Goal: Information Seeking & Learning: Learn about a topic

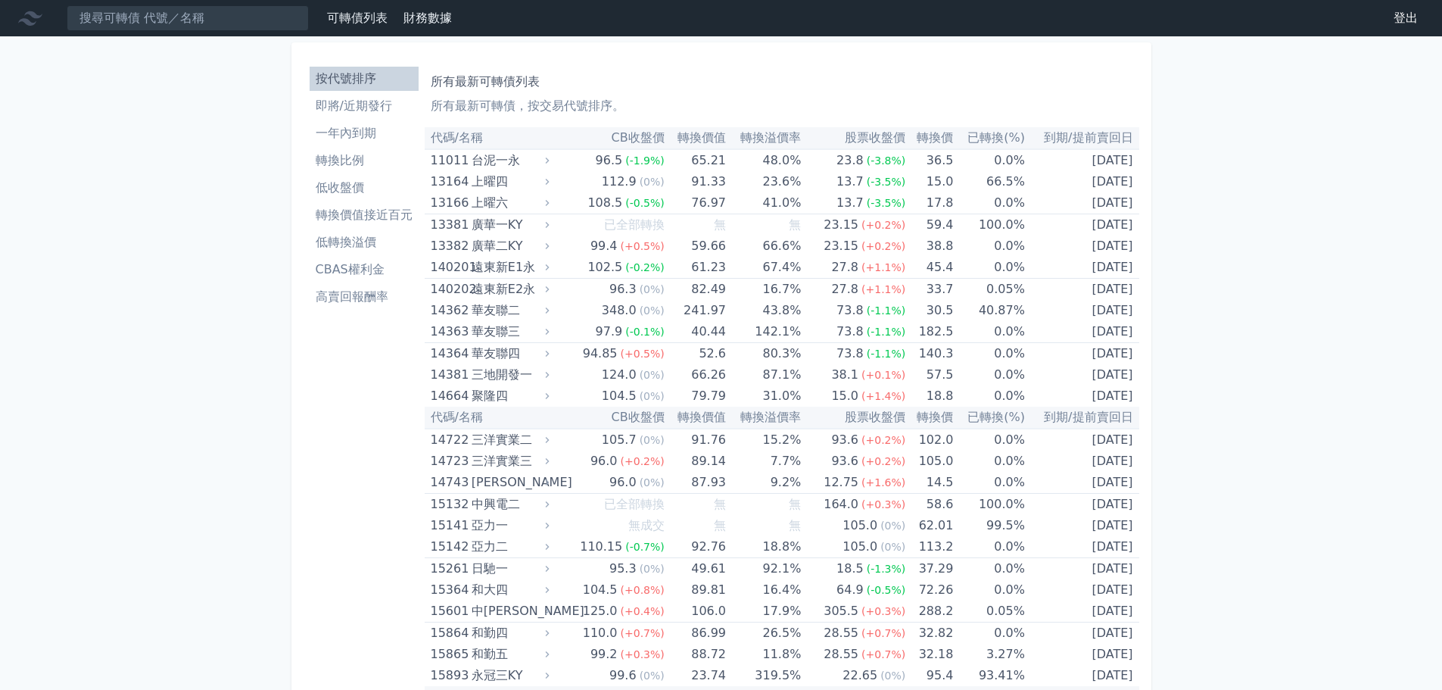
click at [334, 104] on li "即將/近期發行" at bounding box center [364, 106] width 109 height 18
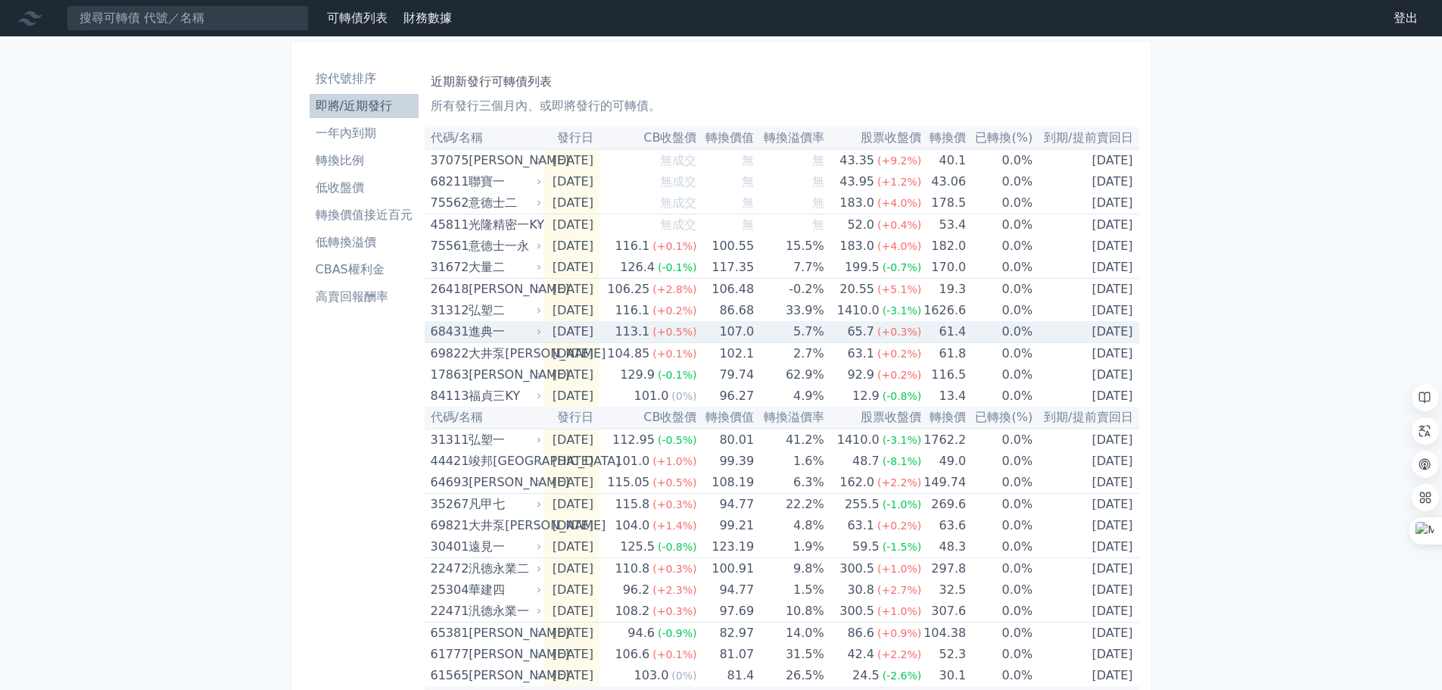
click at [561, 337] on td "[DATE]" at bounding box center [572, 332] width 56 height 22
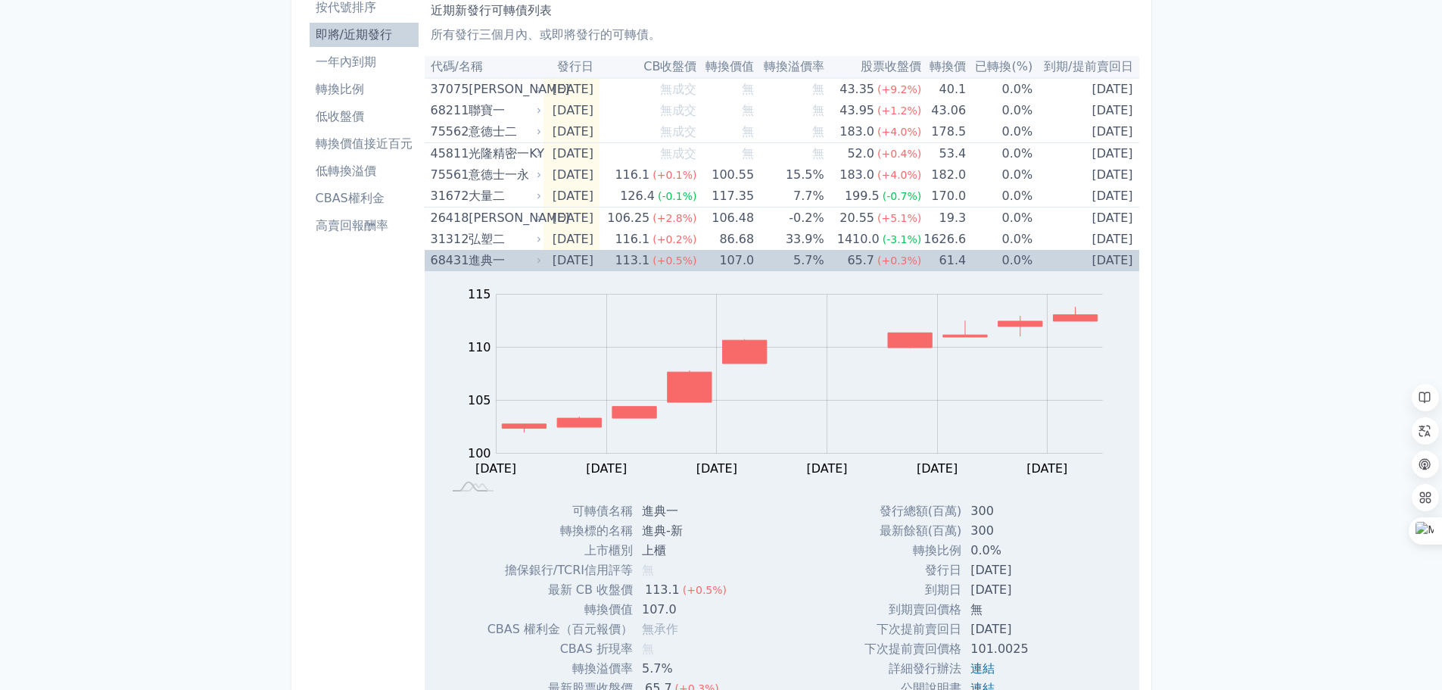
scroll to position [151, 0]
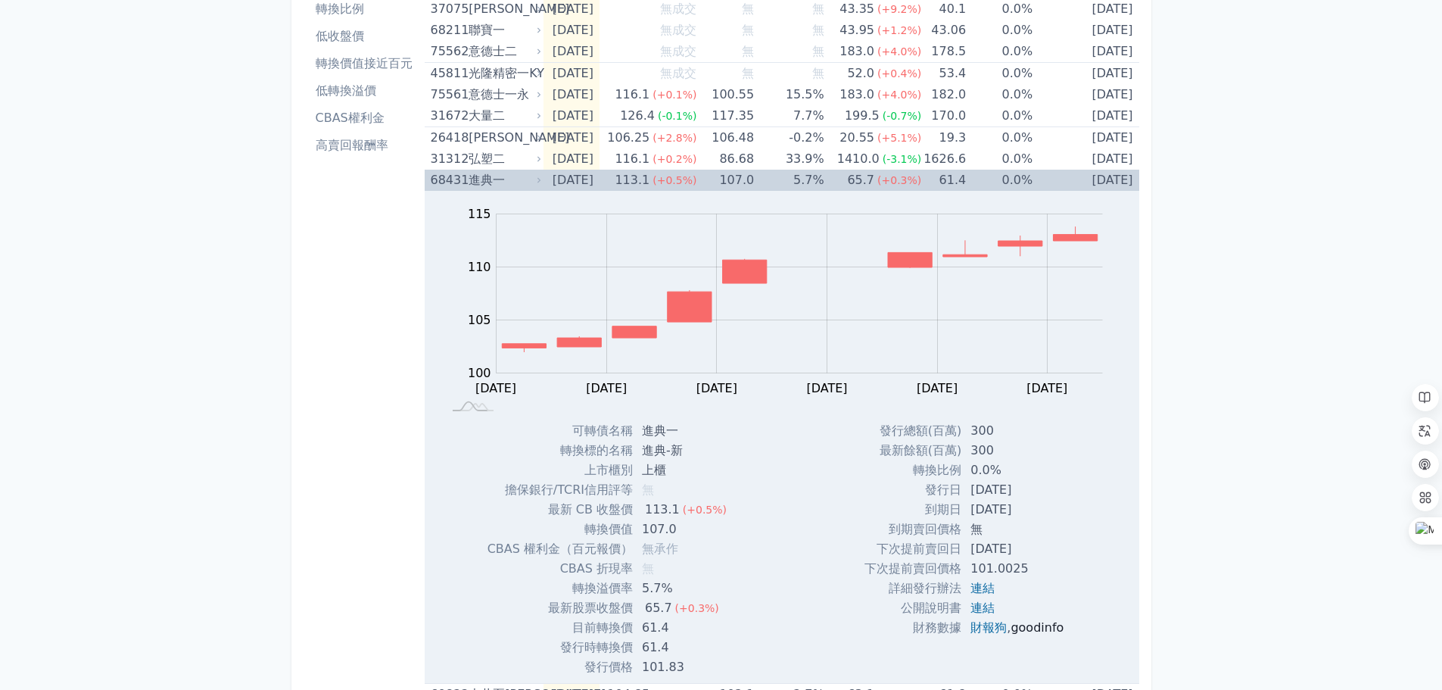
click at [1027, 633] on link "goodinfo" at bounding box center [1037, 627] width 53 height 14
click at [1273, 500] on div "可轉債列表 財務數據 可轉債列表 財務數據 登出 登出 按代號排序 即將/近期發行 一年內到期 轉換比例 低收盤價 轉換價值接近百元 低轉換溢價" at bounding box center [721, 622] width 1442 height 1547
click at [983, 625] on link "財報狗" at bounding box center [989, 627] width 36 height 14
